Goal: Task Accomplishment & Management: Use online tool/utility

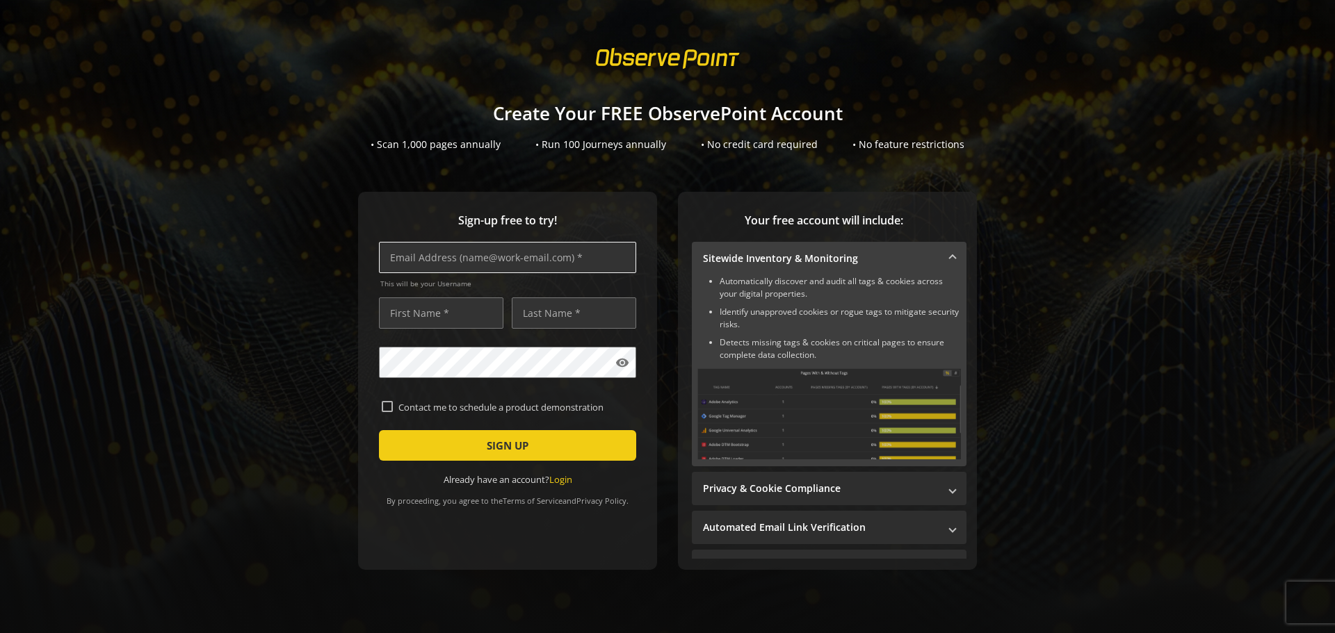
click at [580, 261] on input "text" at bounding box center [507, 257] width 257 height 31
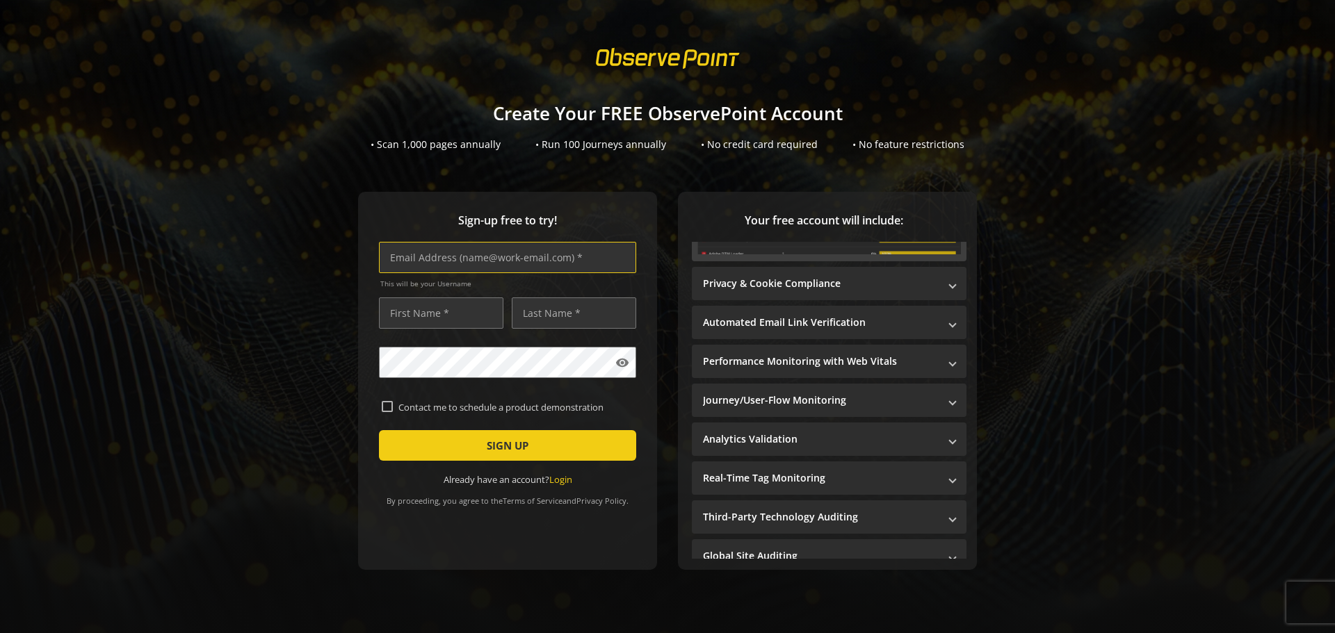
scroll to position [217, 0]
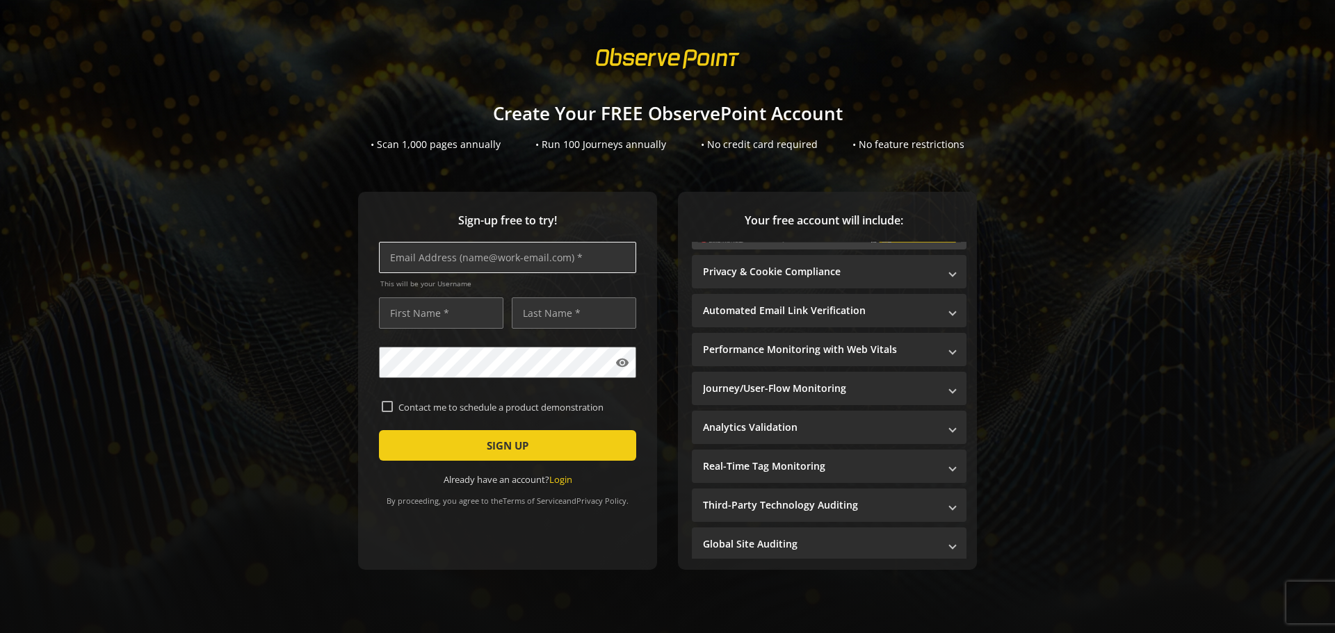
click at [454, 261] on input "text" at bounding box center [507, 257] width 257 height 31
paste input "[EMAIL_ADDRESS][DOMAIN_NAME]"
type input "[EMAIL_ADDRESS][DOMAIN_NAME]"
click at [449, 316] on input "text" at bounding box center [441, 313] width 124 height 31
type input "[PERSON_NAME]"
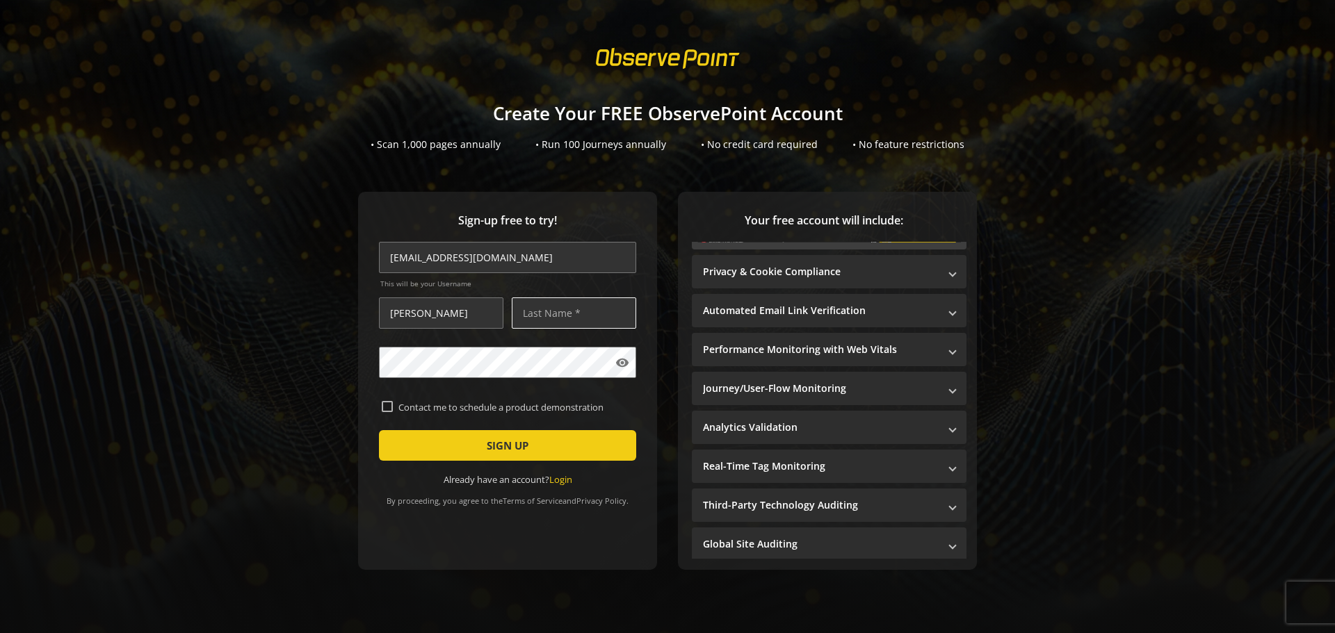
click at [603, 320] on input "text" at bounding box center [574, 313] width 124 height 31
type input "[PERSON_NAME]"
click at [608, 575] on div "Sign-up free to try! [EMAIL_ADDRESS][DOMAIN_NAME] This will be your Username [P…" at bounding box center [667, 409] width 1301 height 434
click at [535, 550] on div "Sign-up free to try! [EMAIL_ADDRESS][DOMAIN_NAME] This will be your Username [P…" at bounding box center [507, 381] width 299 height 378
click at [619, 368] on mat-icon "visibility" at bounding box center [622, 363] width 14 height 14
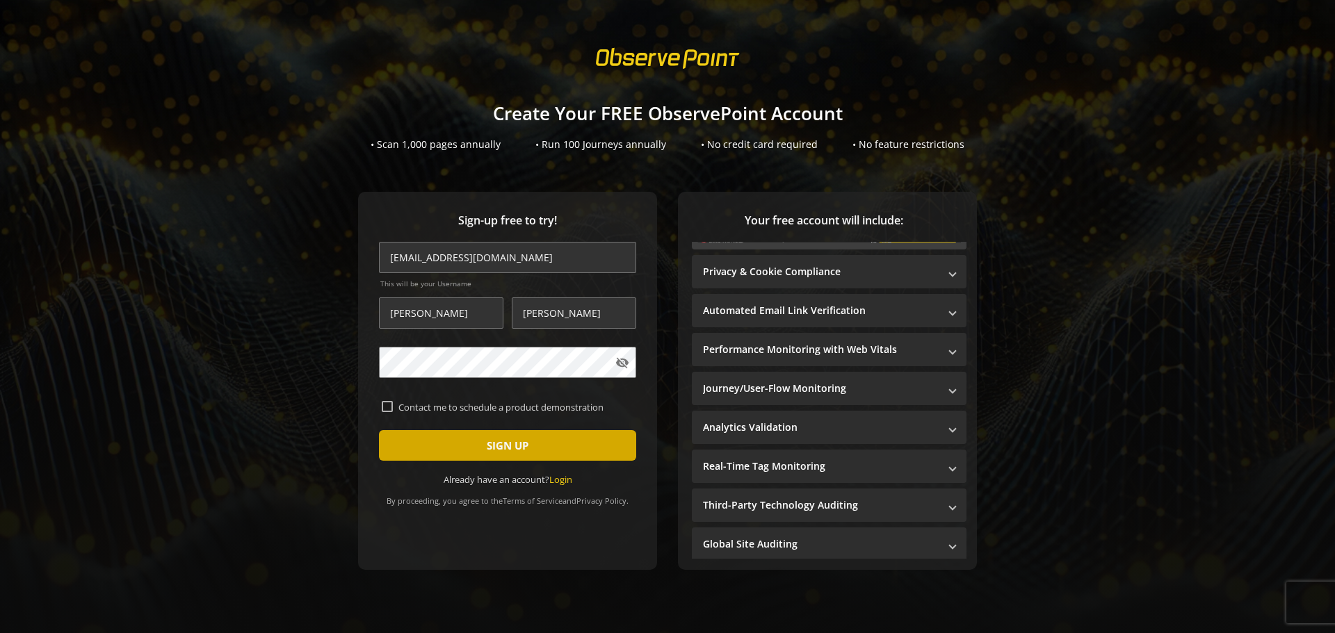
click at [572, 454] on span "submit" at bounding box center [507, 445] width 257 height 33
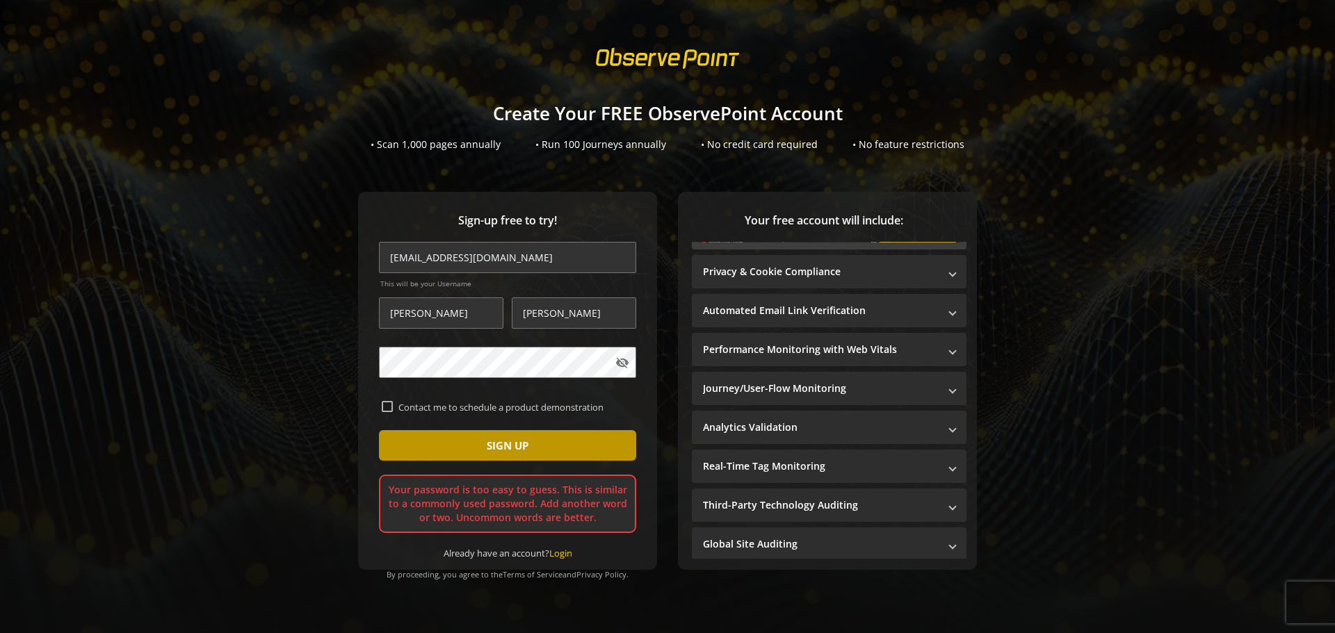
click at [553, 448] on span "submit" at bounding box center [507, 445] width 257 height 33
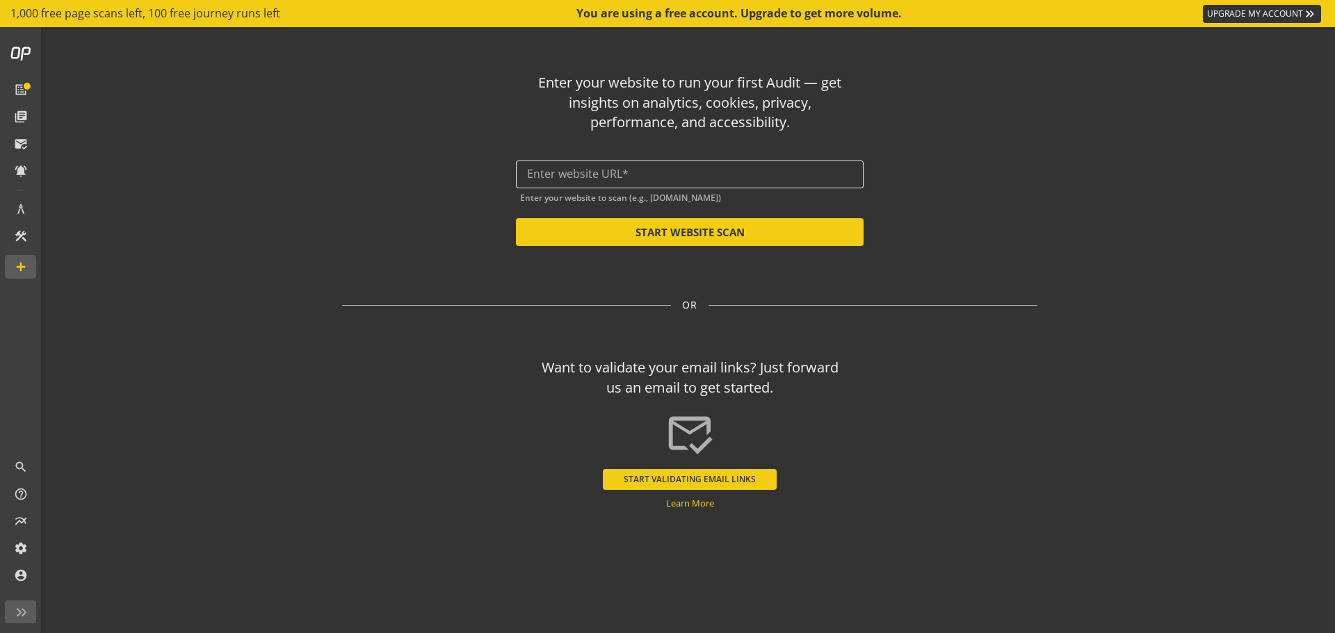
click at [628, 175] on input "text" at bounding box center [689, 174] width 325 height 13
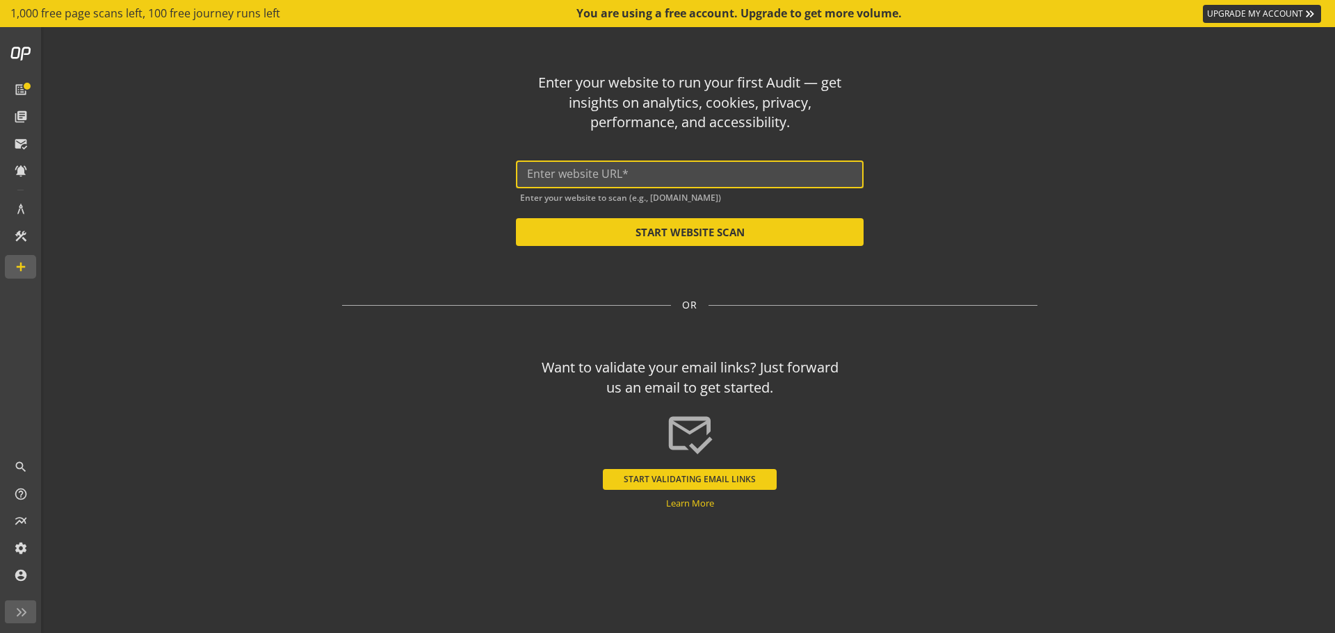
paste input "[DOMAIN_NAME][URL]"
click at [651, 174] on input "[DOMAIN_NAME][URL]" at bounding box center [689, 174] width 325 height 13
drag, startPoint x: 651, startPoint y: 174, endPoint x: 884, endPoint y: 190, distance: 233.5
click at [651, 173] on input "[DOMAIN_NAME][URL]" at bounding box center [689, 174] width 325 height 13
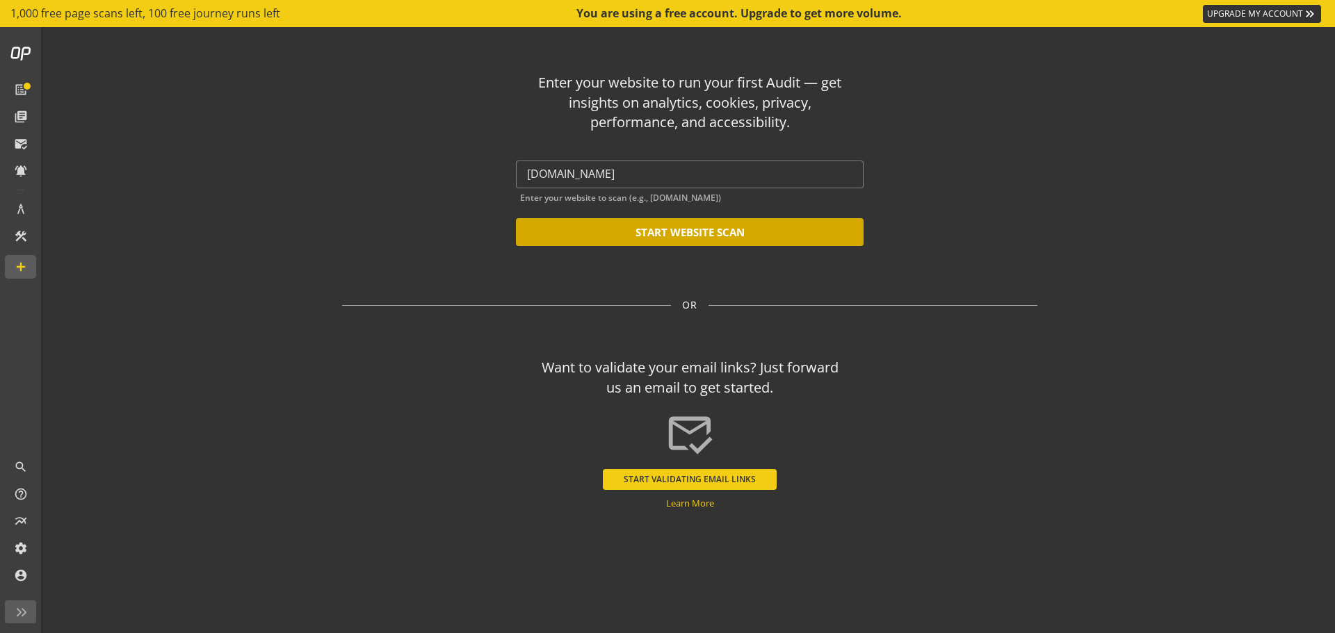
click at [790, 241] on button "START WEBSITE SCAN" at bounding box center [690, 232] width 348 height 28
type input "[URL][DOMAIN_NAME]"
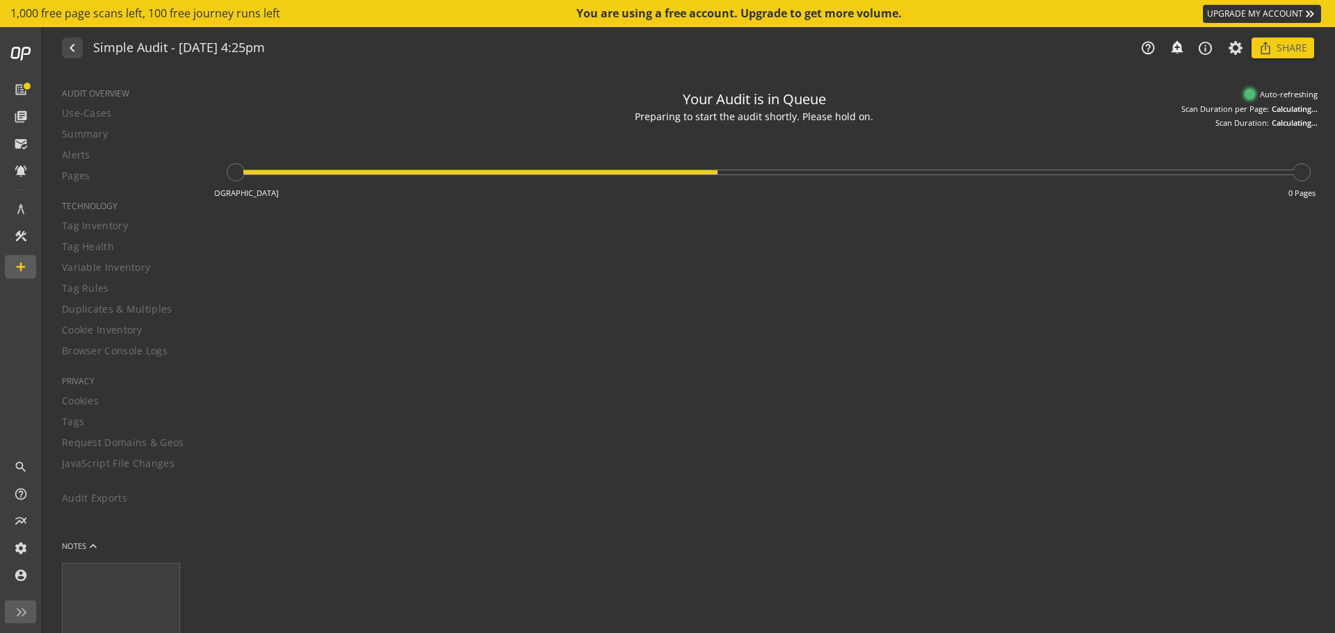
type textarea "Notes can include: -a description of what this audit is validating -changes in …"
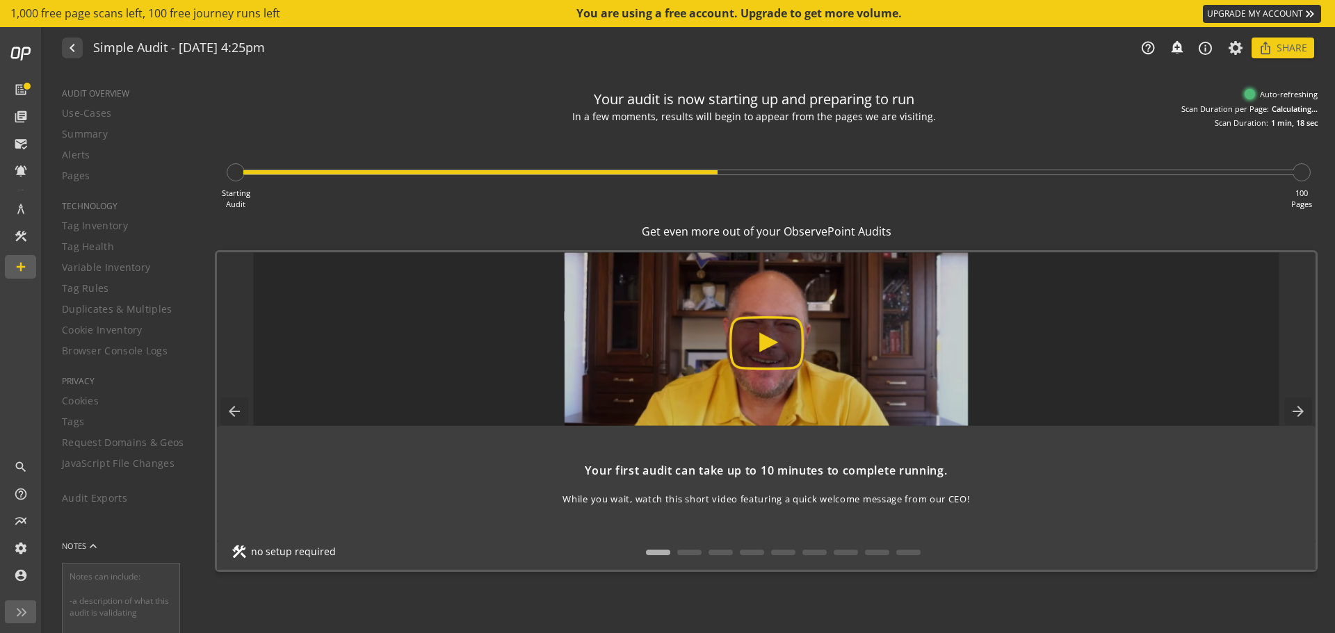
click at [774, 344] on img at bounding box center [766, 339] width 1026 height 174
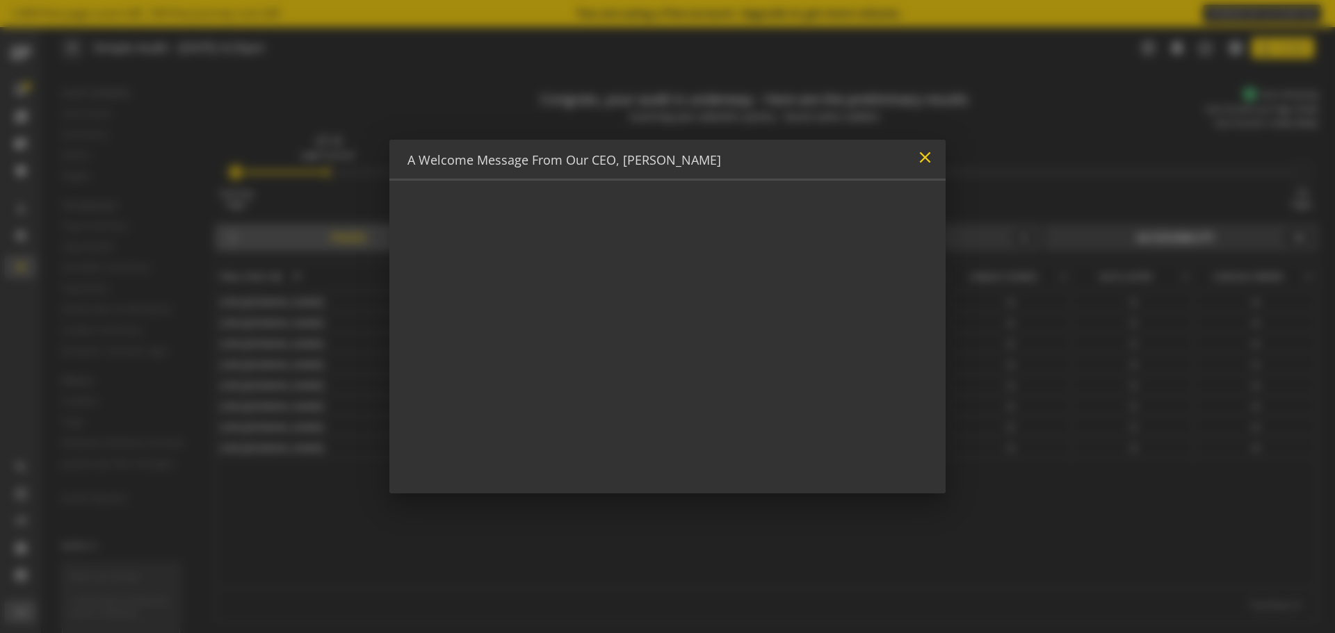
click at [926, 159] on mat-icon "close" at bounding box center [925, 157] width 19 height 19
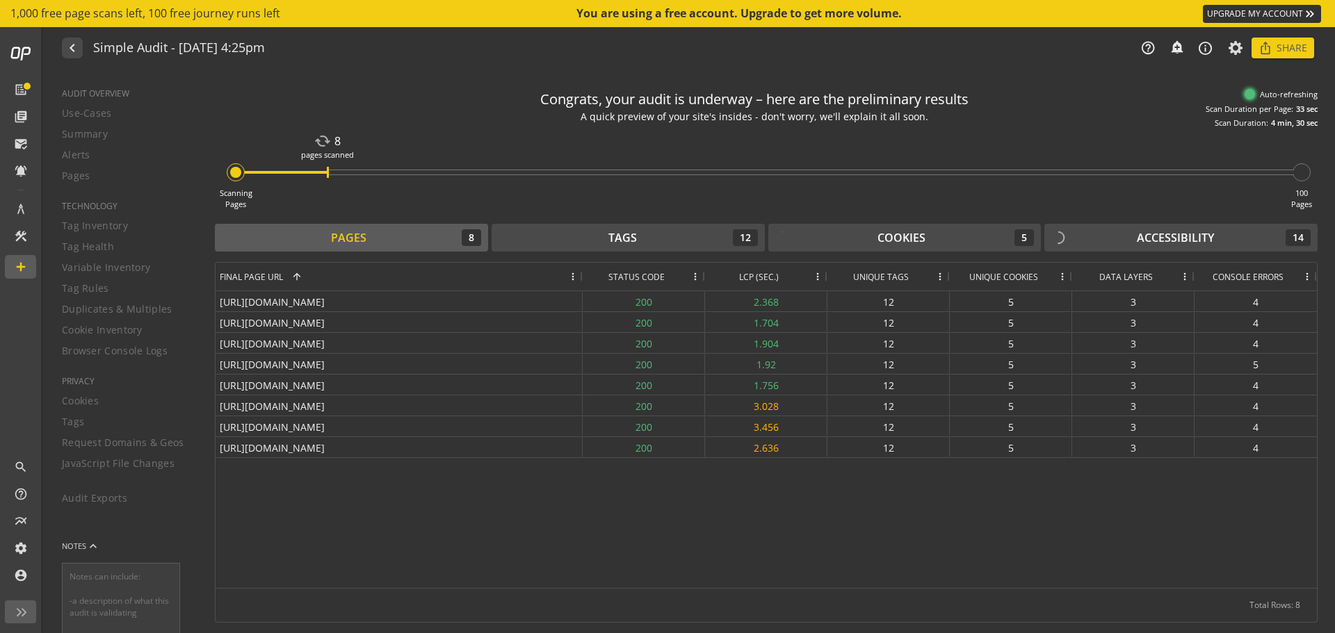
click at [820, 277] on span at bounding box center [817, 276] width 11 height 11
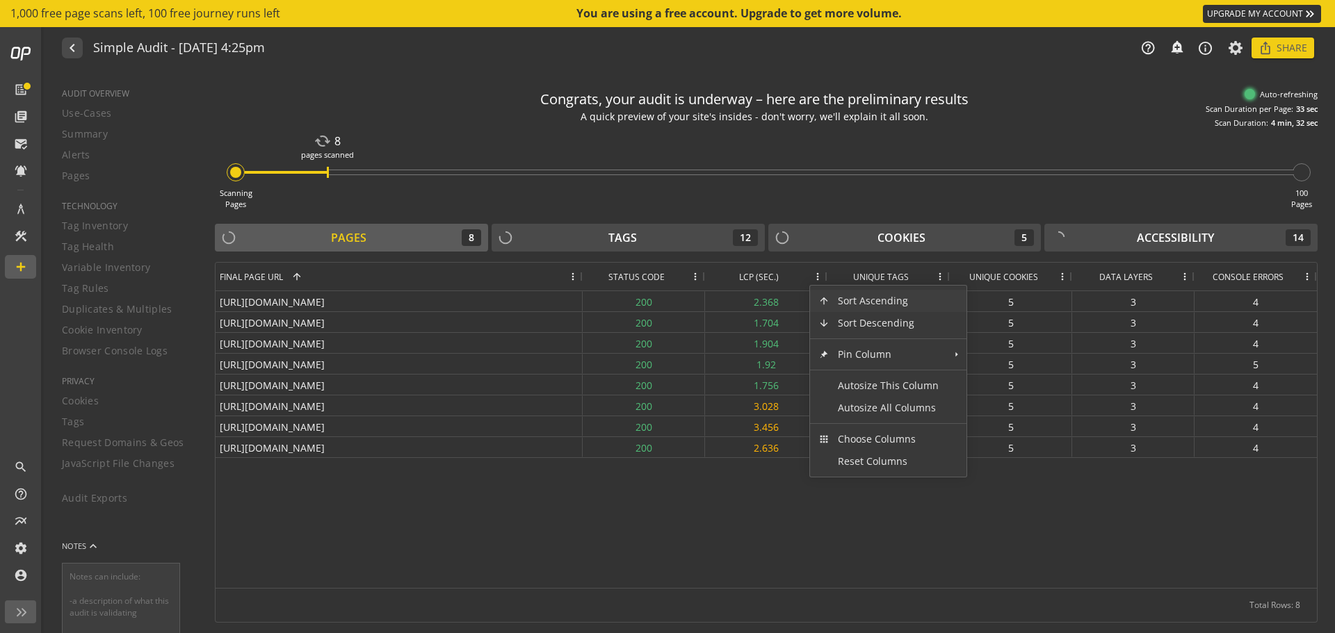
click at [767, 519] on div "[URL][DOMAIN_NAME] 200 2.368 12 5 3 4 [URL][DOMAIN_NAME] 200 1.704 12 5 3 4 [UR…" at bounding box center [765, 439] width 1101 height 297
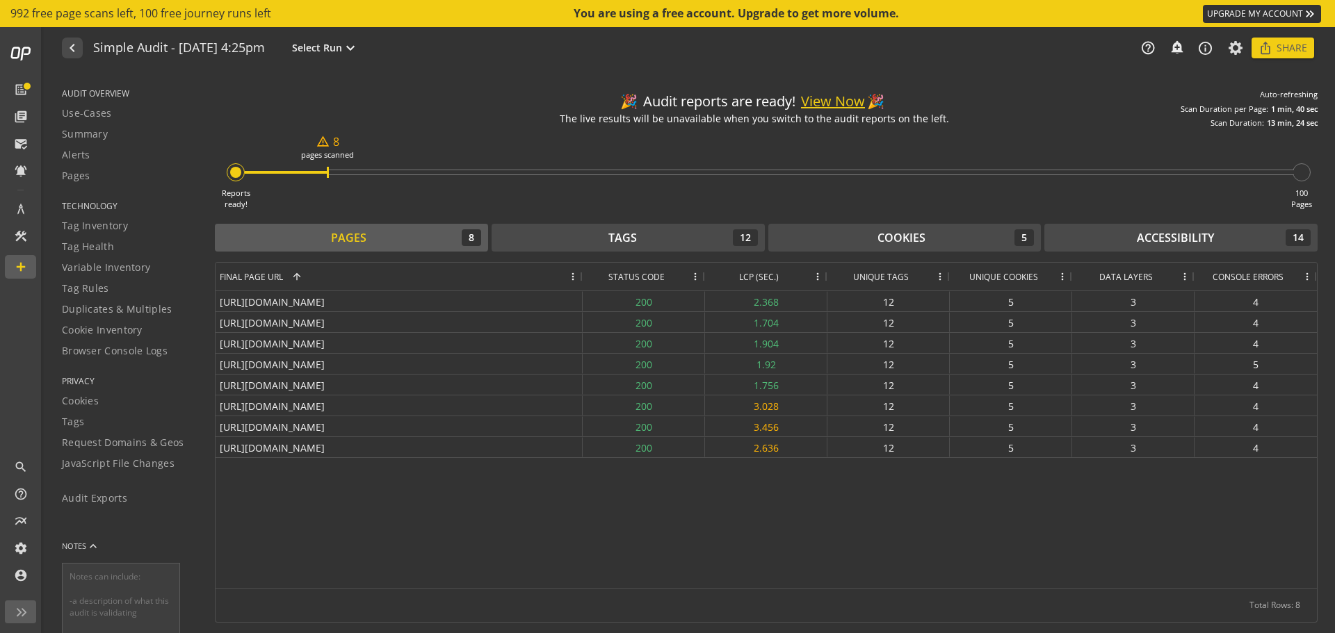
click at [1223, 494] on div "[URL][DOMAIN_NAME] 200 2.368 12 5 3 4 [URL][DOMAIN_NAME] 200 1.704 12 5 3 4 [UR…" at bounding box center [765, 439] width 1101 height 297
click at [1094, 466] on div "[URL][DOMAIN_NAME] 200 2.368 12 5 3 4 [URL][DOMAIN_NAME] 200 1.704 12 5 3 4 [UR…" at bounding box center [765, 439] width 1101 height 297
